Goal: Task Accomplishment & Management: Complete application form

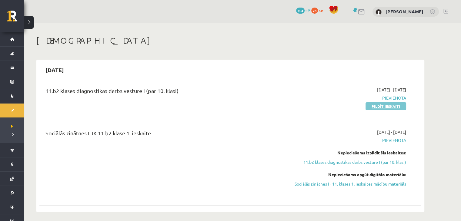
click at [371, 109] on link "Pildīt ieskaiti" at bounding box center [386, 106] width 41 height 8
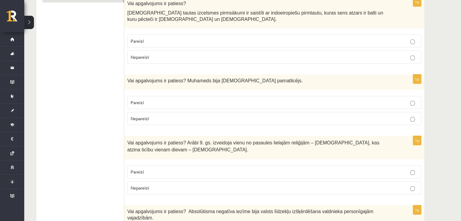
scroll to position [118, 0]
click at [410, 171] on p "Pareizi" at bounding box center [274, 171] width 287 height 6
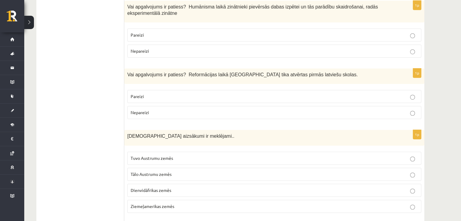
scroll to position [391, 0]
click at [414, 31] on label "Pareizi" at bounding box center [274, 34] width 294 height 13
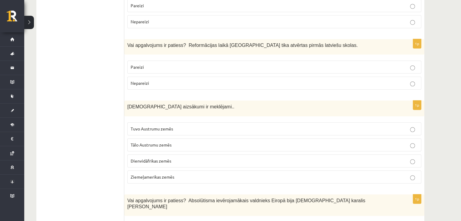
scroll to position [421, 0]
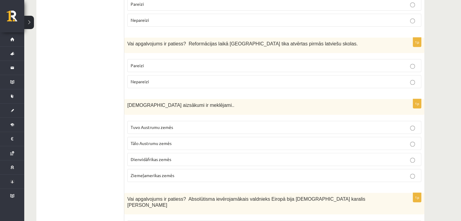
click at [408, 62] on p "Pareizi" at bounding box center [274, 65] width 287 height 6
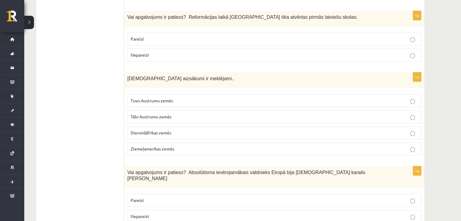
scroll to position [452, 0]
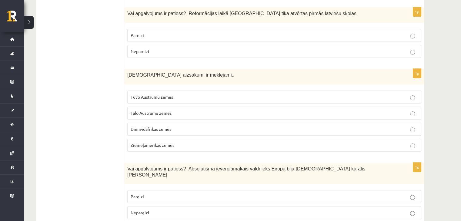
click at [194, 94] on p "Tuvo Austrumu zemēs" at bounding box center [274, 97] width 287 height 6
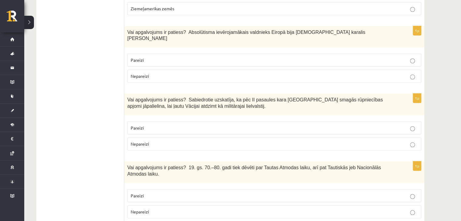
scroll to position [603, 0]
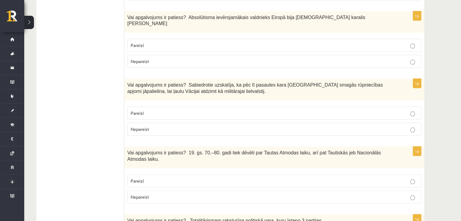
click at [393, 42] on p "Pareizi" at bounding box center [274, 45] width 287 height 6
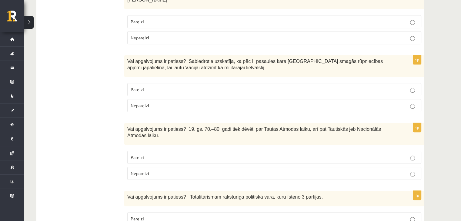
scroll to position [634, 0]
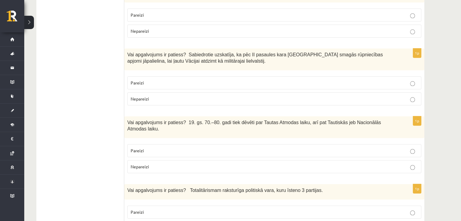
click at [182, 96] on p "Nepareizi" at bounding box center [274, 99] width 287 height 6
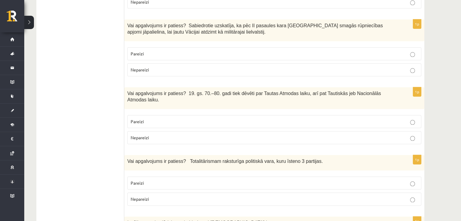
scroll to position [664, 0]
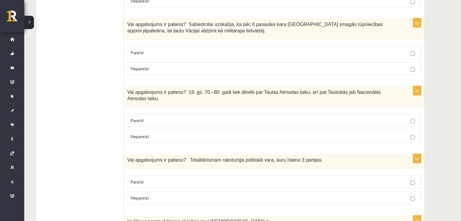
click at [204, 117] on p "Pareizi" at bounding box center [274, 120] width 287 height 6
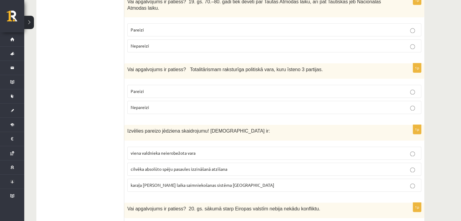
scroll to position [755, 0]
click at [219, 104] on p "Nepareizi" at bounding box center [274, 107] width 287 height 6
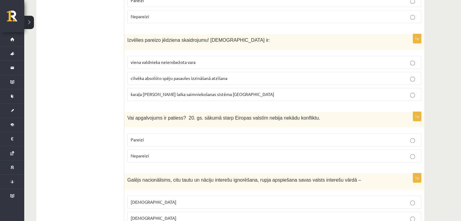
scroll to position [846, 0]
click at [256, 55] on label "viena valdnieka neierobežota vara" at bounding box center [274, 61] width 294 height 13
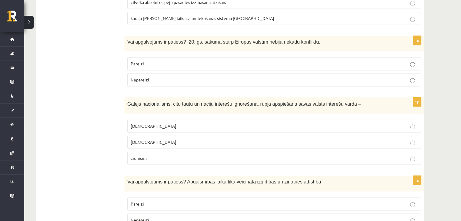
scroll to position [937, 0]
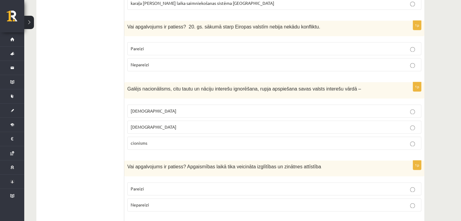
click at [354, 58] on label "Nepareizi" at bounding box center [274, 64] width 294 height 13
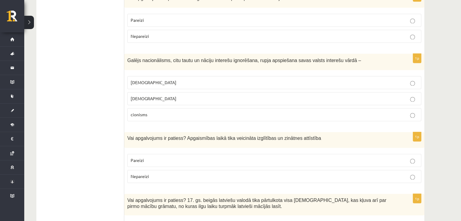
scroll to position [967, 0]
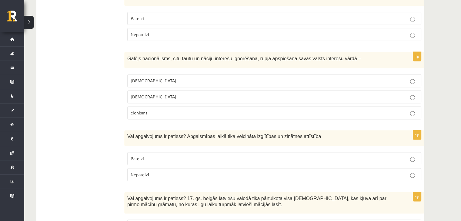
click at [189, 78] on p "šovinisms" at bounding box center [274, 81] width 287 height 6
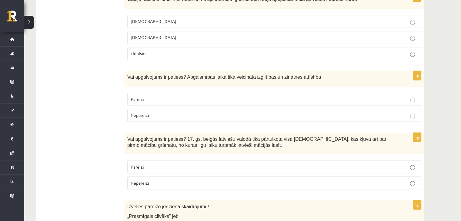
scroll to position [1028, 0]
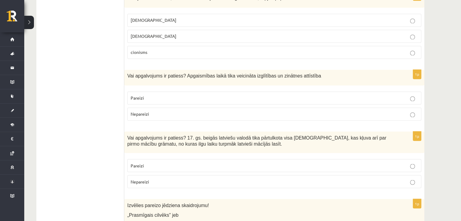
click at [178, 95] on p "Pareizi" at bounding box center [274, 98] width 287 height 6
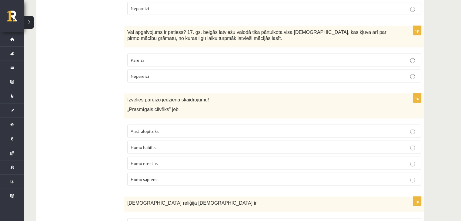
scroll to position [1119, 0]
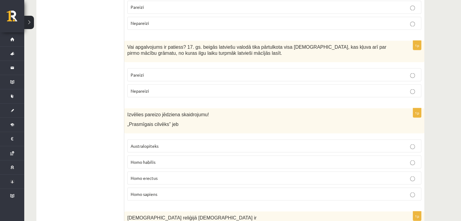
click at [136, 191] on span "Homo sapiens" at bounding box center [144, 193] width 27 height 5
click at [234, 72] on p "Pareizi" at bounding box center [274, 75] width 287 height 6
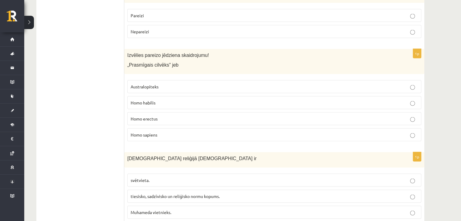
scroll to position [1179, 0]
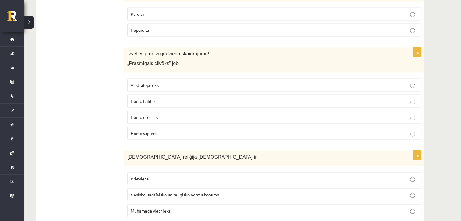
click at [153, 99] on span "Homo habilis" at bounding box center [143, 101] width 25 height 5
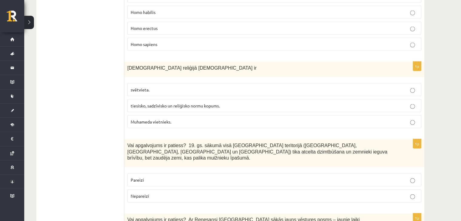
scroll to position [1270, 0]
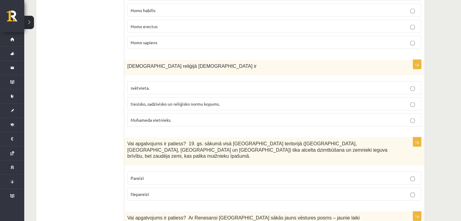
click at [176, 101] on span "tiesisko, sadzīvisko un reliģisko normu kopums." at bounding box center [175, 103] width 89 height 5
click at [415, 101] on p "tiesisko, sadzīvisko un reliģisko normu kopums." at bounding box center [274, 104] width 287 height 6
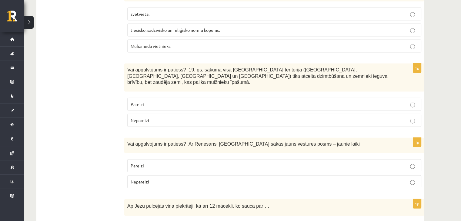
scroll to position [1374, 0]
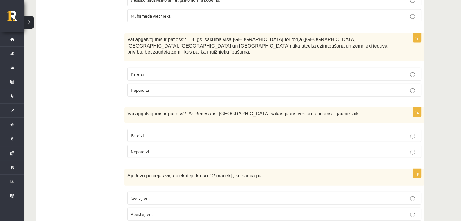
click at [377, 87] on p "Nepareizi" at bounding box center [274, 90] width 287 height 6
drag, startPoint x: 253, startPoint y: 114, endPoint x: 250, endPoint y: 105, distance: 9.8
click at [250, 126] on fieldset "Pareizi Nepareizi" at bounding box center [274, 143] width 294 height 34
click at [250, 132] on p "Pareizi" at bounding box center [274, 135] width 287 height 6
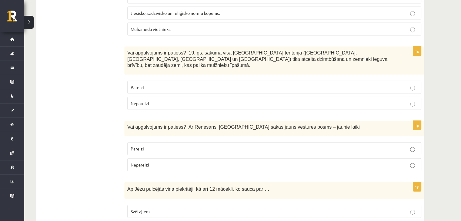
scroll to position [1361, 0]
click at [139, 81] on label "Pareizi" at bounding box center [274, 87] width 294 height 13
click at [138, 100] on span "Nepareizi" at bounding box center [140, 102] width 18 height 5
click at [139, 81] on label "Pareizi" at bounding box center [274, 87] width 294 height 13
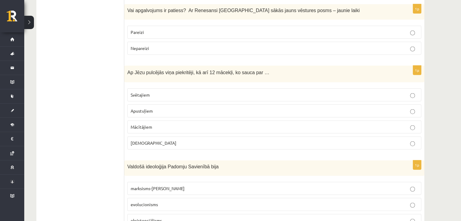
scroll to position [1477, 0]
click at [178, 109] on p "Apustuļiem" at bounding box center [274, 112] width 287 height 6
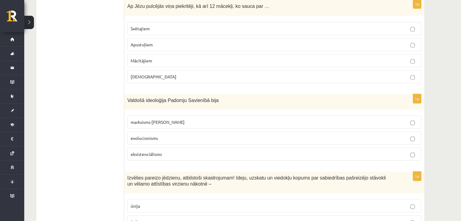
scroll to position [1546, 0]
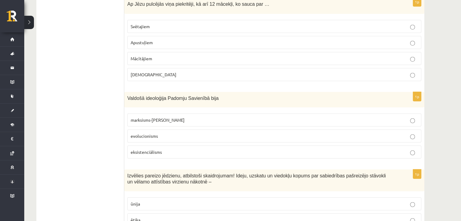
click at [155, 117] on span "marksisms-ļeņinisms" at bounding box center [158, 119] width 54 height 5
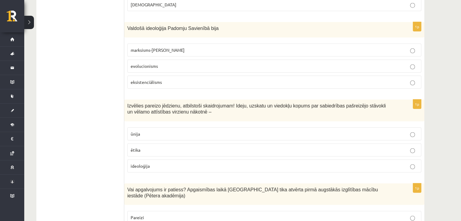
scroll to position [1620, 0]
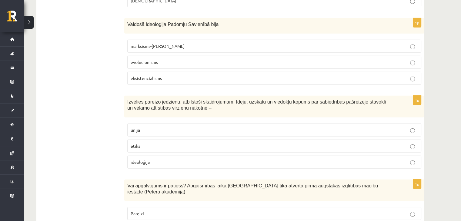
click at [143, 156] on label "ideoloģija" at bounding box center [274, 162] width 294 height 13
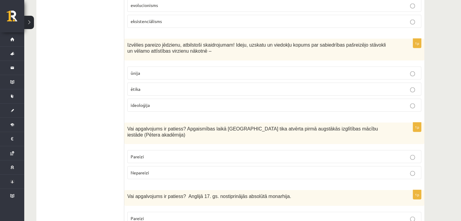
scroll to position [1678, 0]
click at [159, 153] on p "Pareizi" at bounding box center [274, 156] width 287 height 6
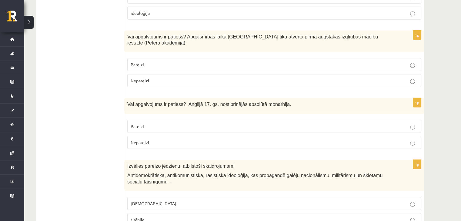
scroll to position [1771, 0]
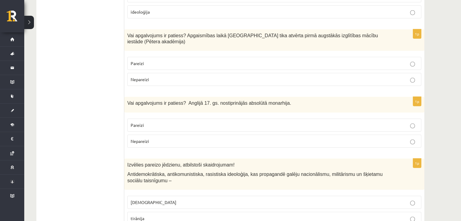
click at [241, 122] on p "Pareizi" at bounding box center [274, 125] width 287 height 6
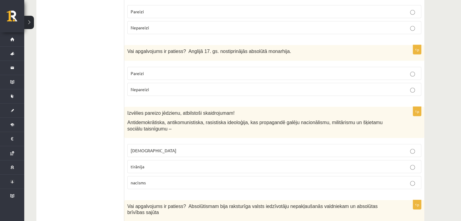
scroll to position [1822, 0]
click at [233, 87] on p "Nepareizi" at bounding box center [274, 90] width 287 height 6
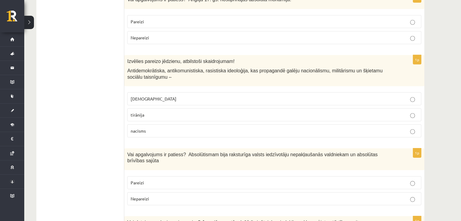
scroll to position [1878, 0]
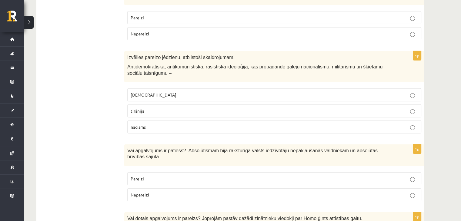
click at [233, 89] on label "fašisms" at bounding box center [274, 95] width 294 height 13
click at [234, 124] on p "nacisms" at bounding box center [274, 127] width 287 height 6
click at [240, 92] on p "fašisms" at bounding box center [274, 95] width 287 height 6
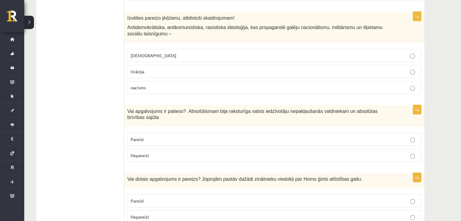
scroll to position [1921, 0]
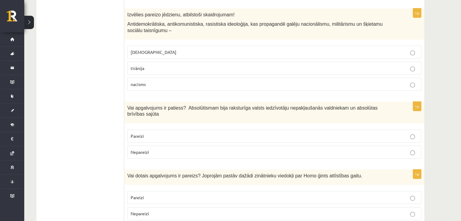
click at [223, 149] on p "Nepareizi" at bounding box center [274, 152] width 287 height 6
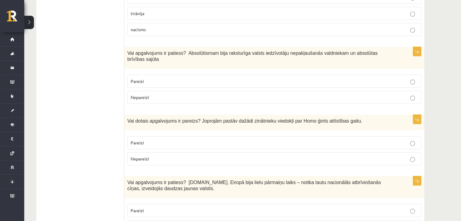
scroll to position [1976, 0]
click at [206, 139] on p "Pareizi" at bounding box center [274, 142] width 287 height 6
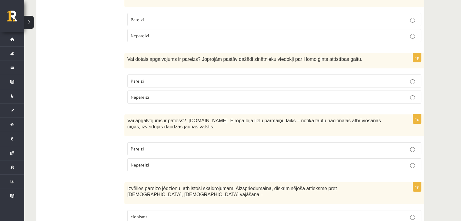
scroll to position [2038, 0]
click at [206, 146] on p "Pareizi" at bounding box center [274, 149] width 287 height 6
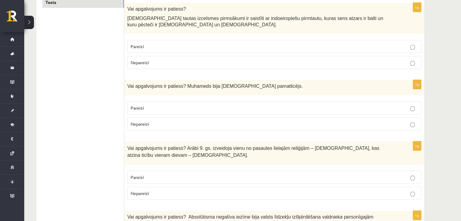
scroll to position [0, 0]
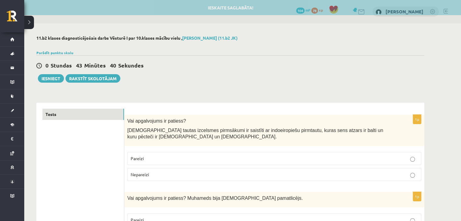
click at [200, 74] on div "0 Stundas 43 Minūtes 40 Sekundes Ieskaite saglabāta! Iesniegt Rakstīt skolotājam" at bounding box center [230, 68] width 388 height 27
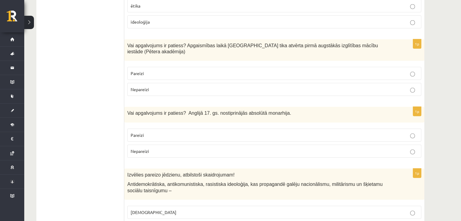
scroll to position [1803, 0]
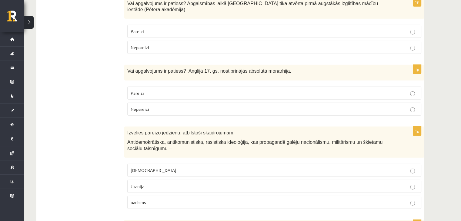
click at [226, 183] on p "tirānija" at bounding box center [274, 186] width 287 height 6
click at [225, 164] on label "fašisms" at bounding box center [274, 170] width 294 height 13
click at [221, 183] on p "tirānija" at bounding box center [274, 186] width 287 height 6
click at [221, 164] on label "fašisms" at bounding box center [274, 170] width 294 height 13
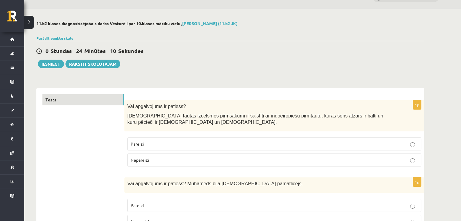
scroll to position [0, 0]
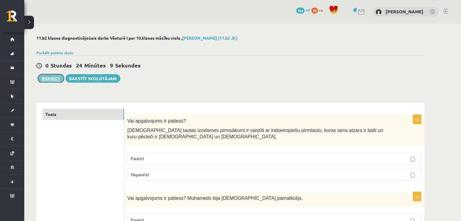
click at [41, 81] on button "Iesniegt" at bounding box center [51, 78] width 26 height 8
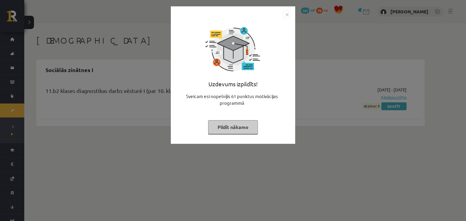
click at [287, 12] on img "Close" at bounding box center [286, 14] width 9 height 9
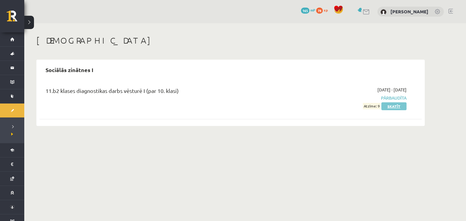
click at [388, 108] on link "Skatīt" at bounding box center [393, 106] width 25 height 8
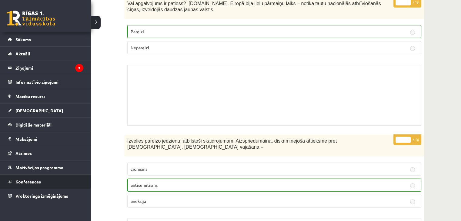
scroll to position [4121, 0]
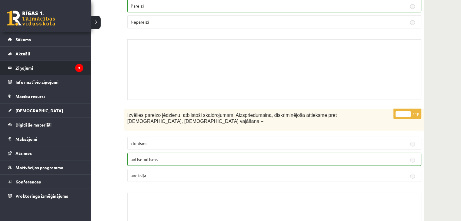
click at [33, 69] on legend "Ziņojumi 3" at bounding box center [49, 68] width 68 height 14
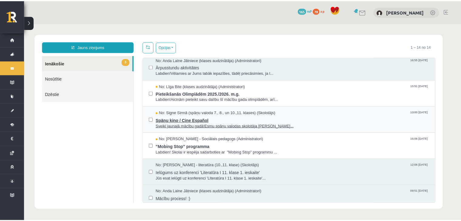
scroll to position [152, 0]
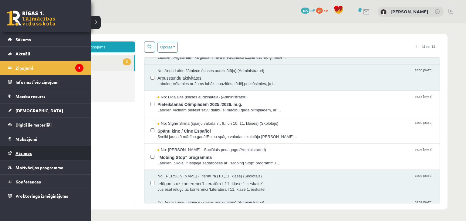
click at [32, 152] on link "Atzīmes" at bounding box center [45, 153] width 75 height 14
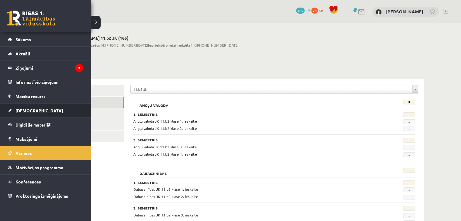
click at [36, 112] on link "[DEMOGRAPHIC_DATA]" at bounding box center [45, 111] width 75 height 14
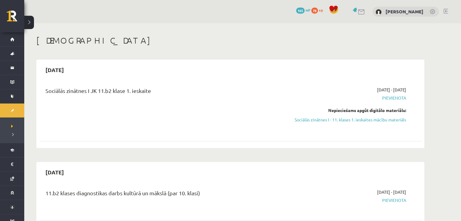
drag, startPoint x: 376, startPoint y: 121, endPoint x: 253, endPoint y: 30, distance: 152.5
click at [376, 121] on link "Sociālās zinātnes I - 11. klases 1. ieskaites mācību materiāls" at bounding box center [349, 120] width 114 height 6
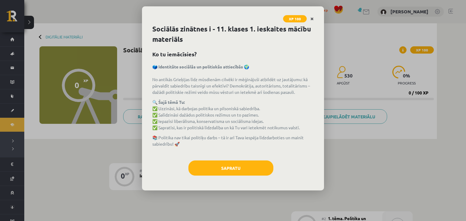
click at [314, 18] on link "Close" at bounding box center [311, 19] width 11 height 12
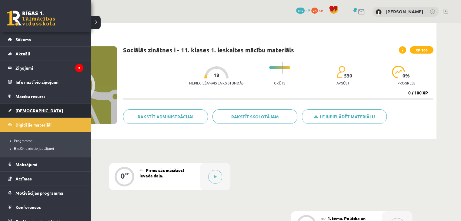
click at [25, 110] on span "[DEMOGRAPHIC_DATA]" at bounding box center [39, 110] width 48 height 5
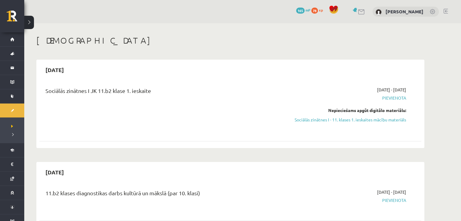
click at [335, 15] on div "0 Dāvanas 165 mP 78 xp [PERSON_NAME]" at bounding box center [242, 11] width 437 height 23
click at [358, 12] on link at bounding box center [361, 11] width 7 height 5
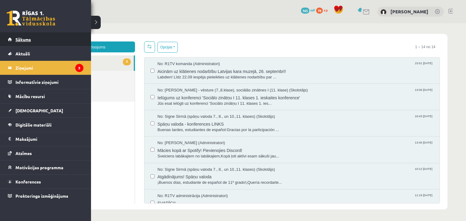
click at [25, 40] on span "Sākums" at bounding box center [22, 39] width 15 height 5
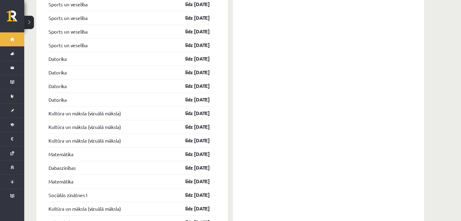
scroll to position [722, 0]
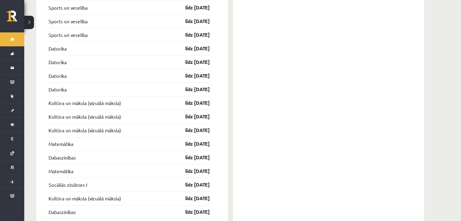
drag, startPoint x: 214, startPoint y: 170, endPoint x: 218, endPoint y: 126, distance: 43.8
click at [218, 126] on div "Ieskaites Sociālās zinātnes I līdz 30.09.25 Kultūra un māksla (vizuālā māksla) …" at bounding box center [132, 108] width 192 height 520
click at [221, 125] on div "Ieskaites Sociālās zinātnes I līdz 30.09.25 Kultūra un māksla (vizuālā māksla) …" at bounding box center [132, 108] width 192 height 520
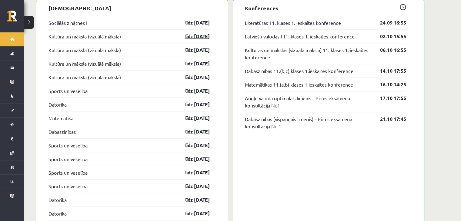
scroll to position [540, 0]
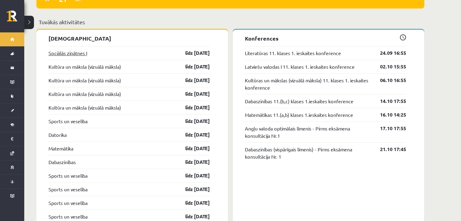
click at [76, 49] on link "Sociālās zinātnes I" at bounding box center [68, 52] width 38 height 7
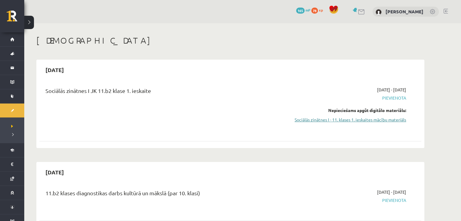
click at [356, 118] on link "Sociālās zinātnes I - 11. klases 1. ieskaites mācību materiāls" at bounding box center [349, 120] width 114 height 6
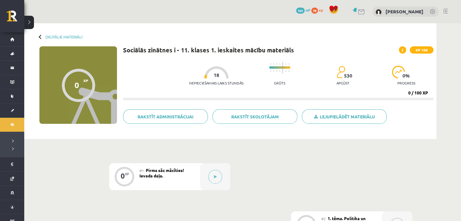
drag, startPoint x: 0, startPoint y: 0, endPoint x: 115, endPoint y: 66, distance: 132.1
click at [114, 66] on div "0 XP XP 100" at bounding box center [78, 85] width 78 height 78
click at [220, 176] on button at bounding box center [215, 177] width 14 height 14
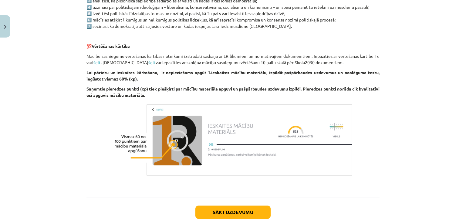
scroll to position [387, 0]
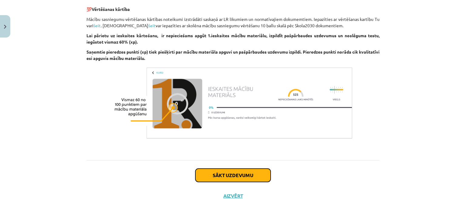
click at [226, 173] on button "Sākt uzdevumu" at bounding box center [232, 175] width 75 height 13
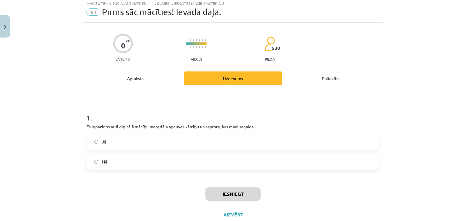
scroll to position [15, 0]
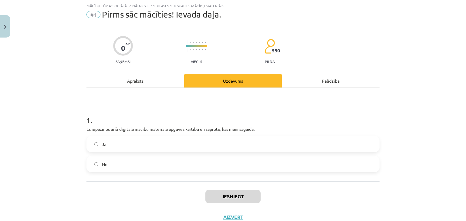
click at [215, 145] on label "Jā" at bounding box center [233, 144] width 292 height 15
click at [215, 199] on button "Iesniegt" at bounding box center [232, 196] width 55 height 13
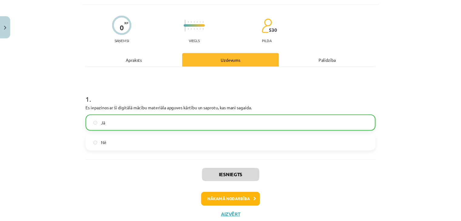
scroll to position [56, 0]
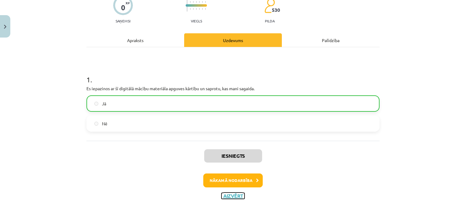
click at [230, 196] on button "Aizvērt" at bounding box center [232, 196] width 23 height 6
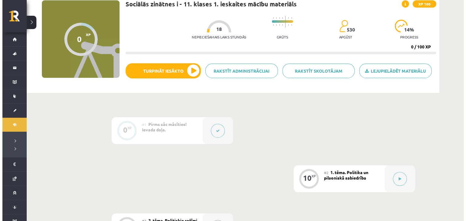
scroll to position [0, 0]
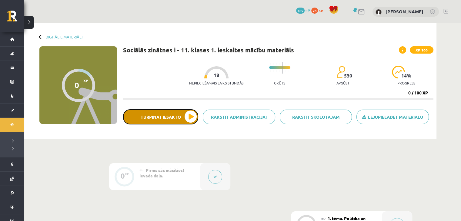
click at [188, 117] on button "Turpināt iesākto" at bounding box center [160, 116] width 75 height 15
